Goal: Navigation & Orientation: Find specific page/section

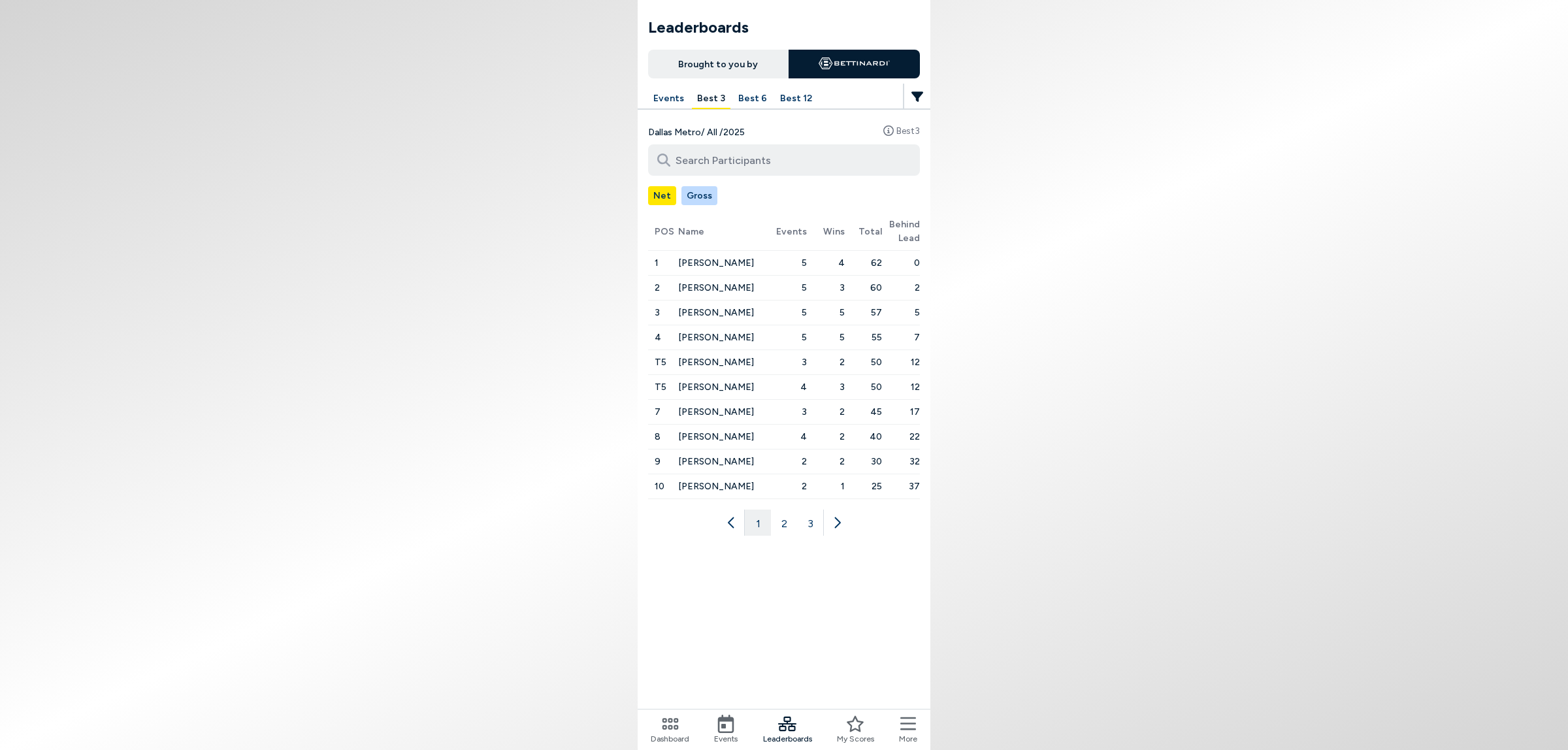
click at [651, 737] on span "Dashboard" at bounding box center [670, 739] width 39 height 12
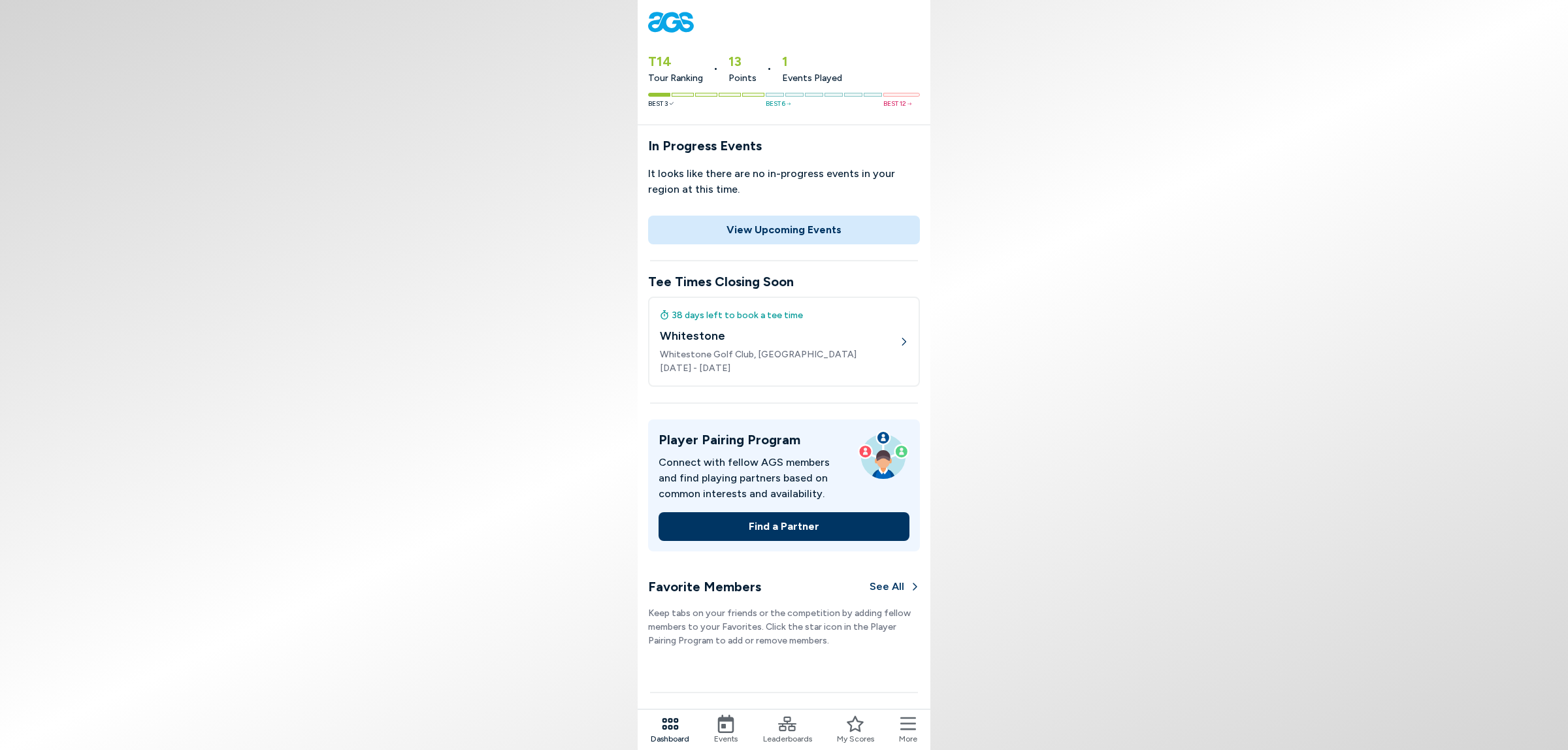
click at [780, 244] on button "View Upcoming Events" at bounding box center [784, 230] width 272 height 29
